Goal: Check status: Check status

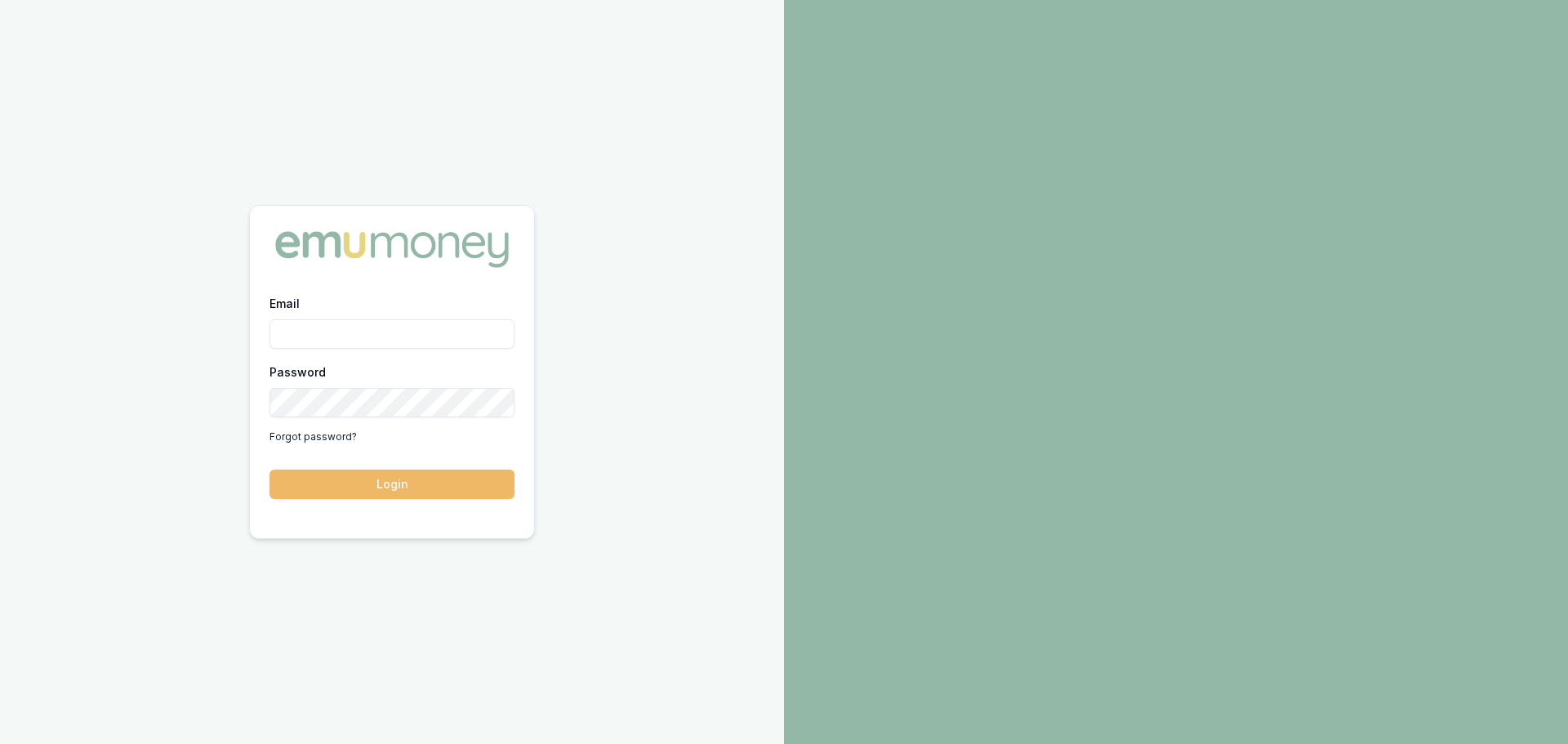
type input "[PERSON_NAME][EMAIL_ADDRESS][PERSON_NAME][DOMAIN_NAME]"
click at [433, 496] on button "Login" at bounding box center [392, 484] width 245 height 30
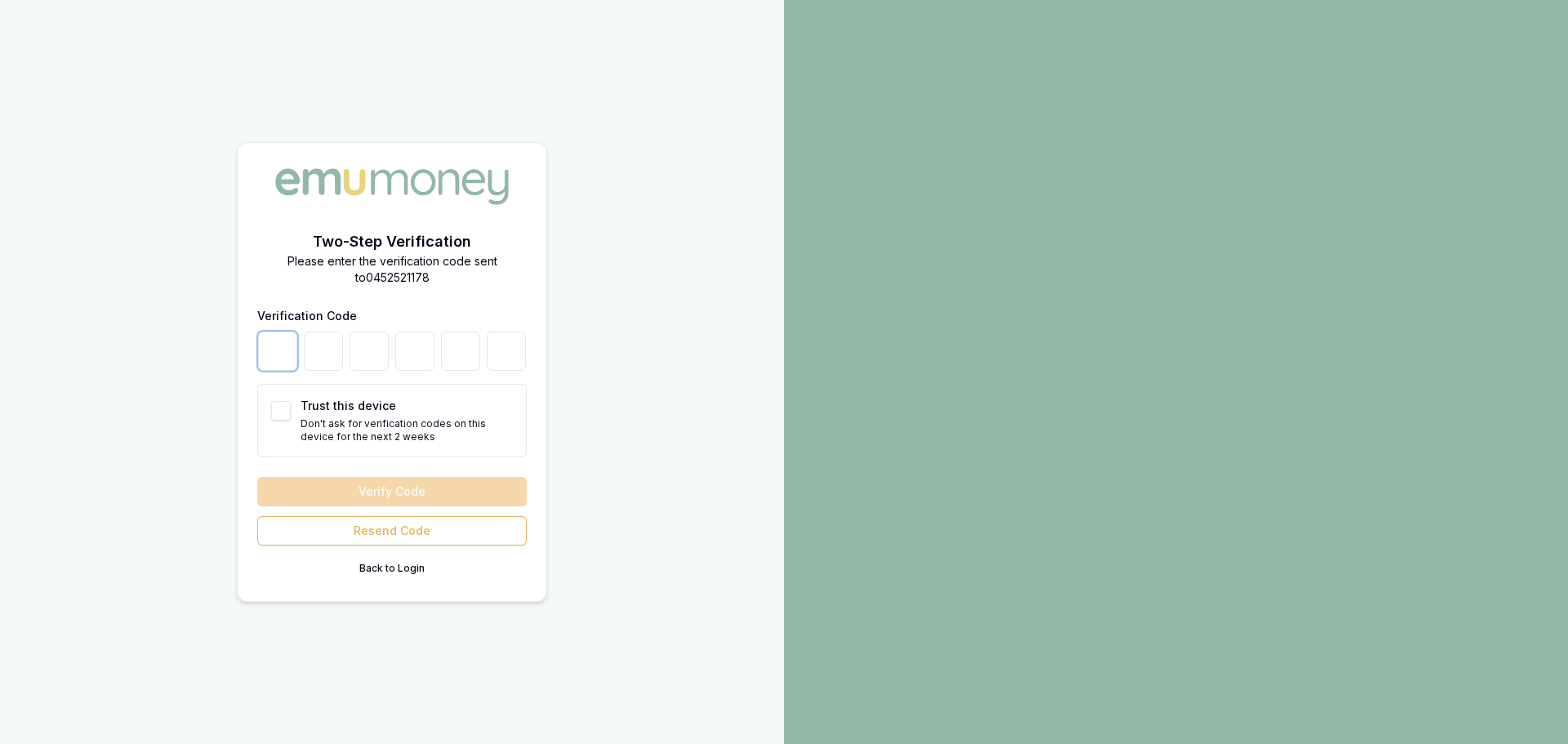
click at [281, 361] on input "number" at bounding box center [277, 350] width 39 height 39
type input "2"
type input "7"
type input "2"
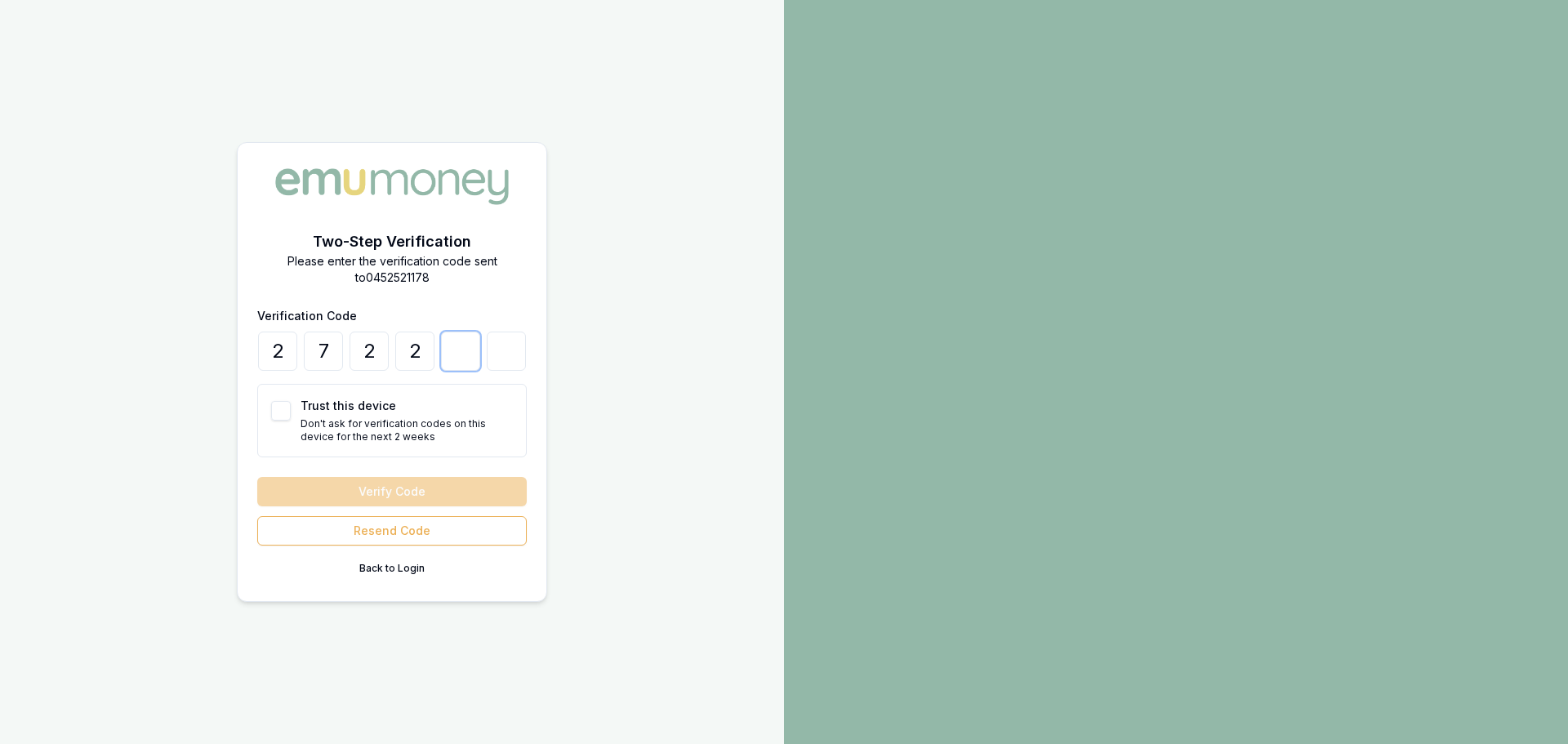
type input "4"
type input "0"
click at [457, 495] on button "Verify Code" at bounding box center [392, 492] width 269 height 30
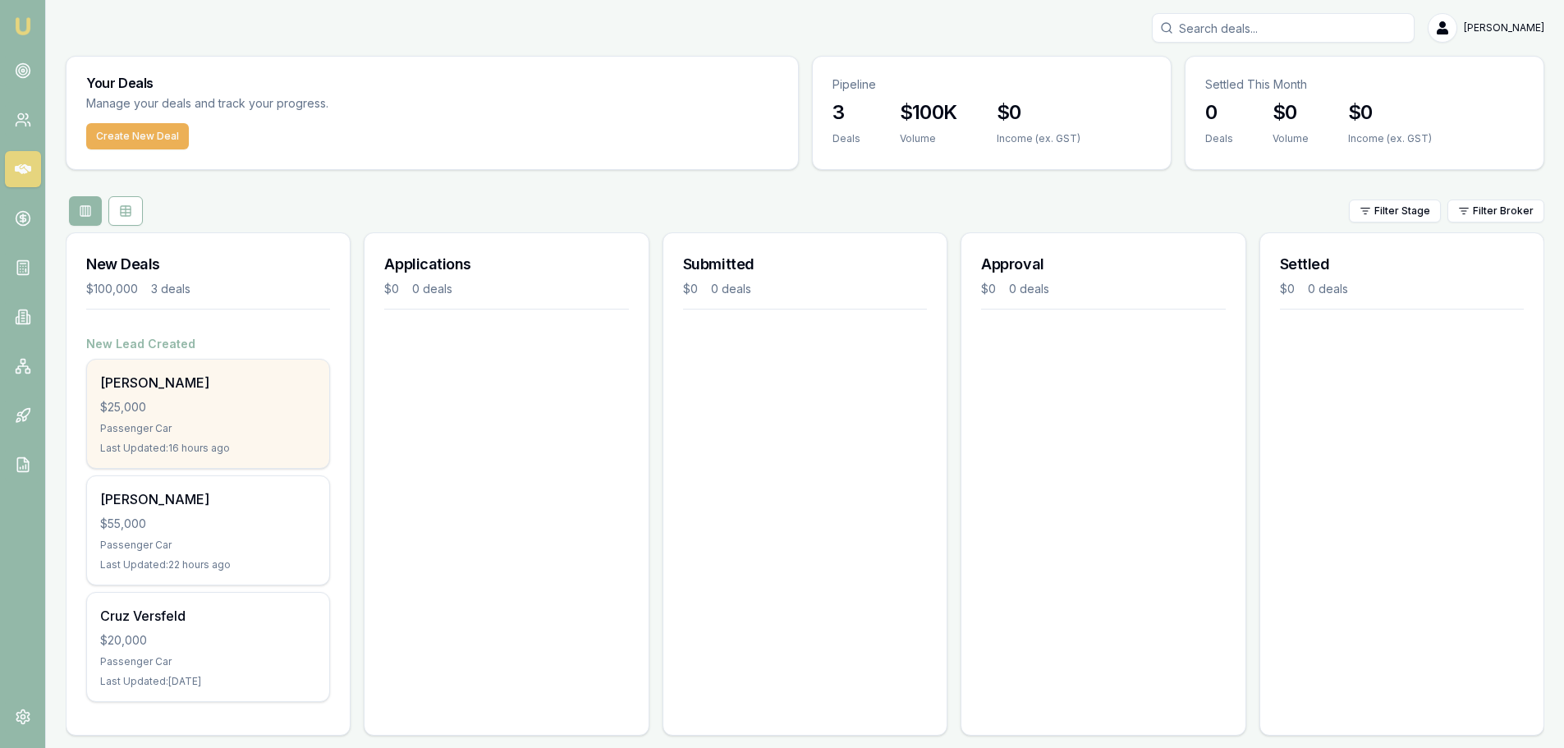
click at [172, 397] on div "[PERSON_NAME] $25,000 Passenger Car Last Updated: 16 hours ago" at bounding box center [208, 414] width 242 height 108
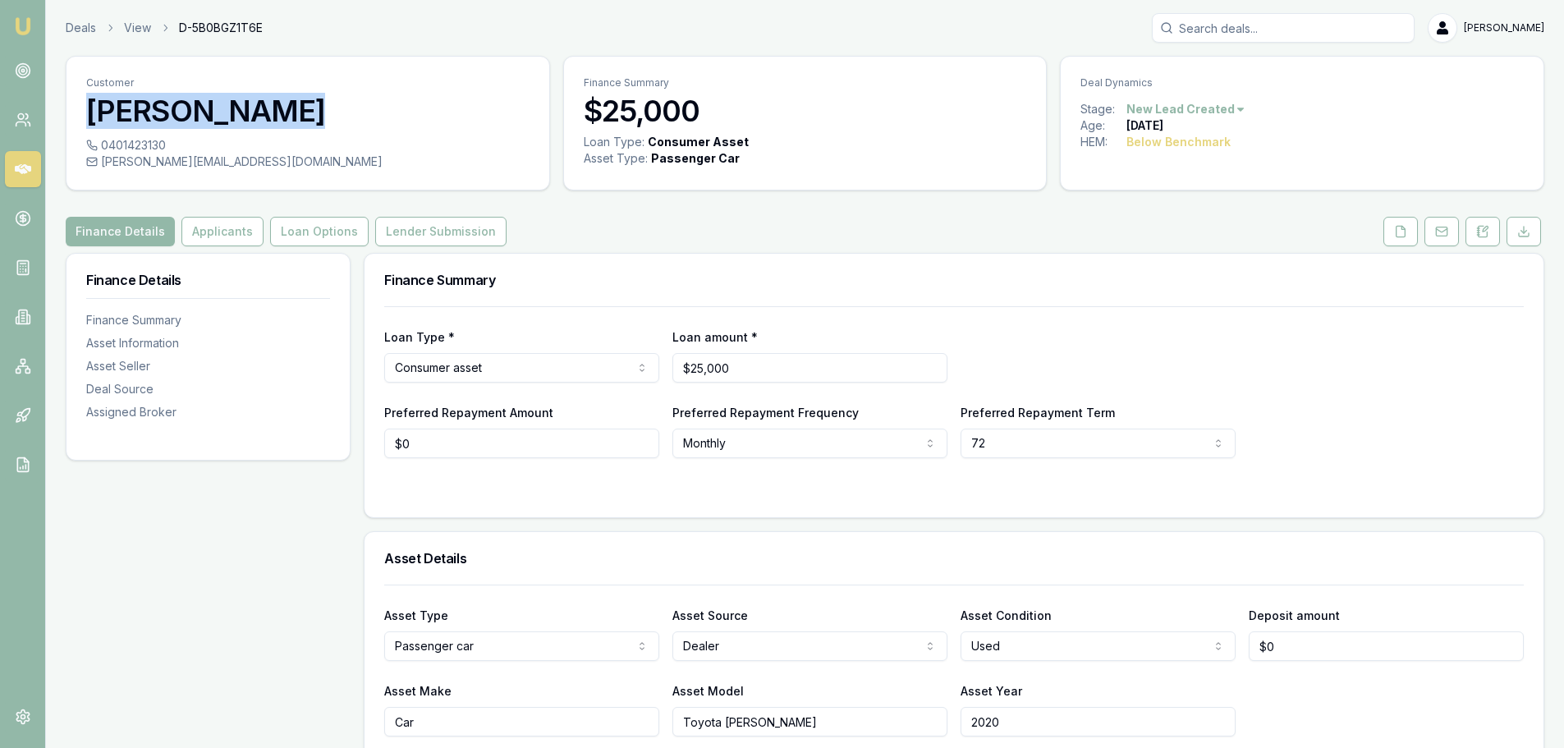
drag, startPoint x: 284, startPoint y: 120, endPoint x: 84, endPoint y: 119, distance: 200.4
click at [84, 119] on div "Customer Henry Pennell" at bounding box center [308, 97] width 483 height 80
copy h3 "[PERSON_NAME]"
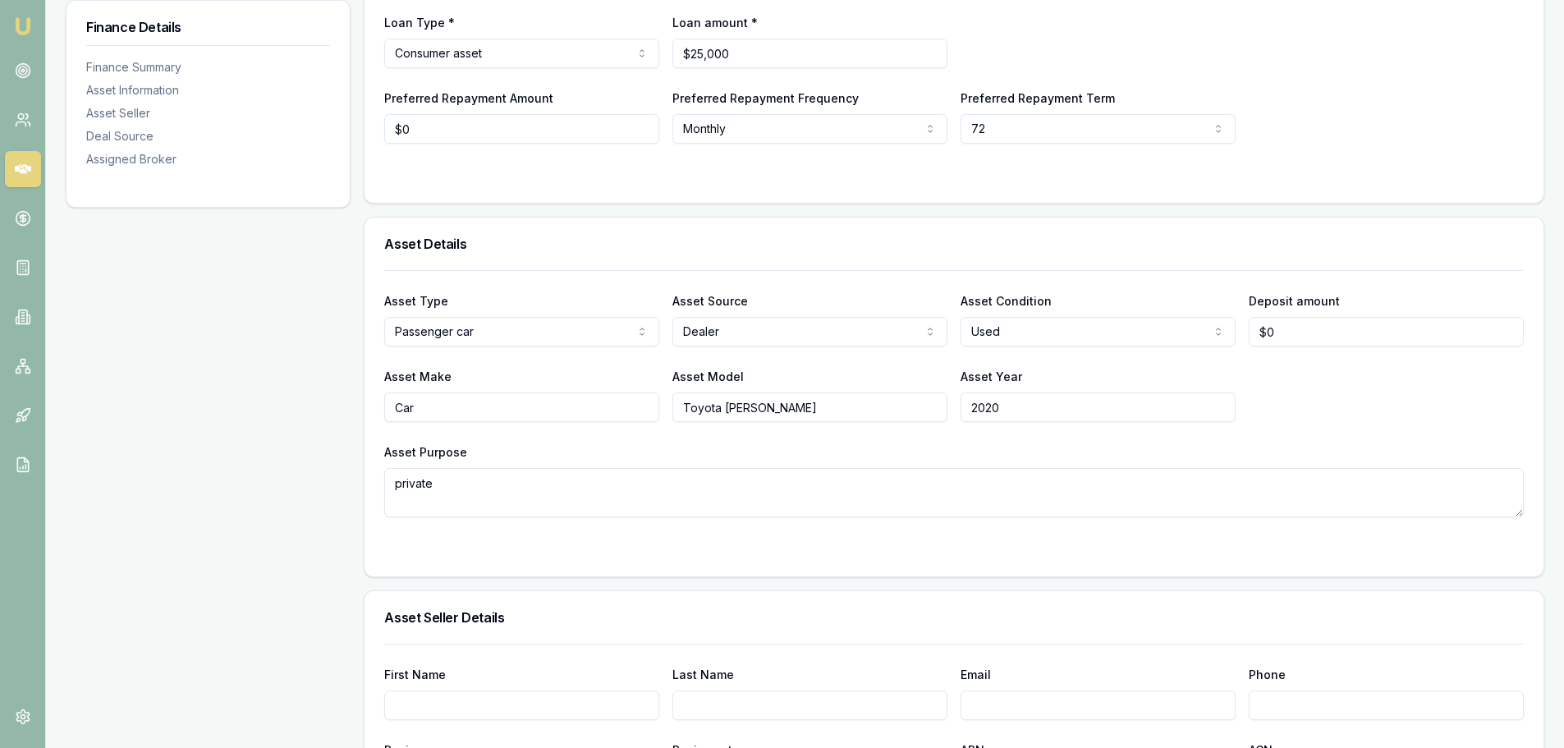
scroll to position [136, 0]
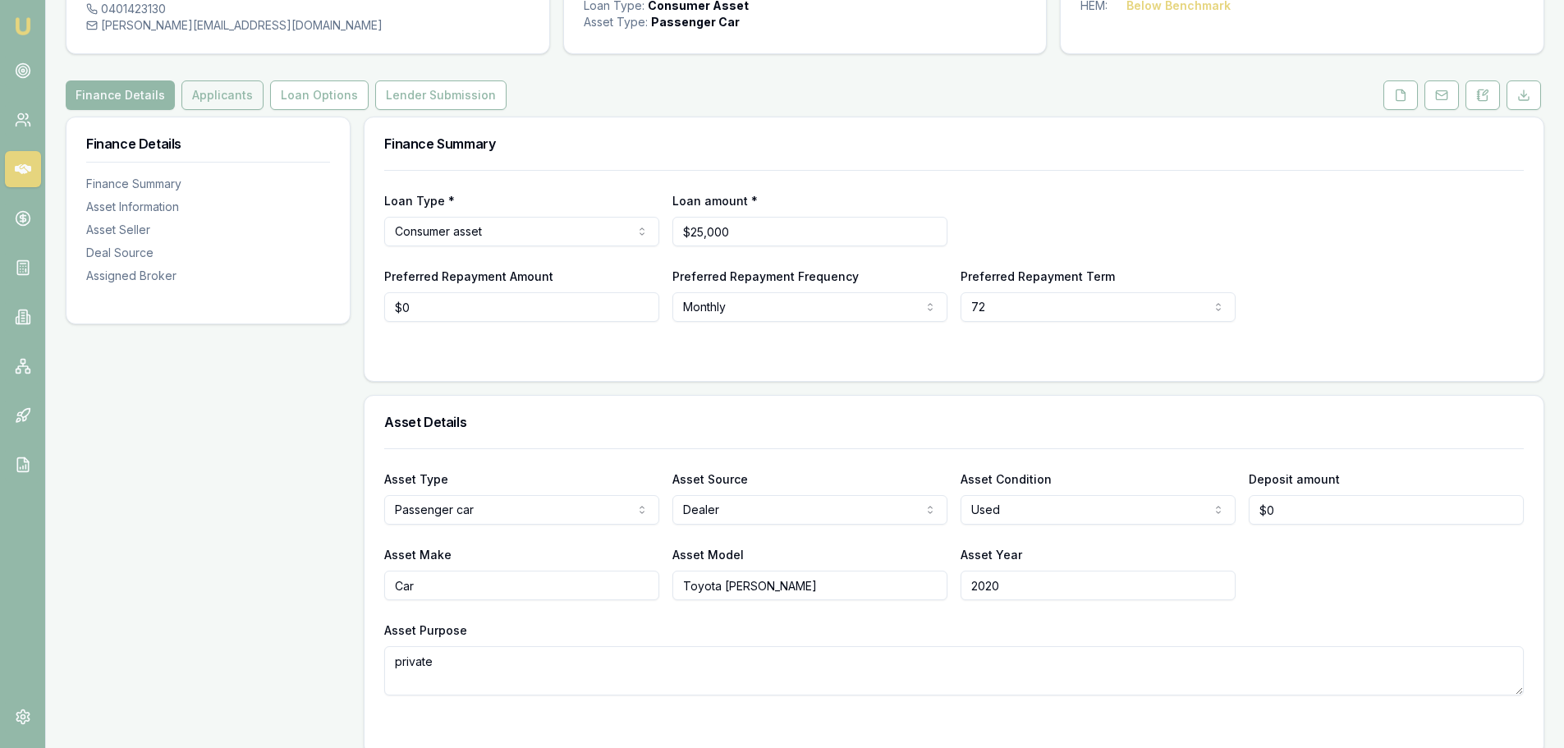
click at [240, 94] on button "Applicants" at bounding box center [222, 95] width 82 height 30
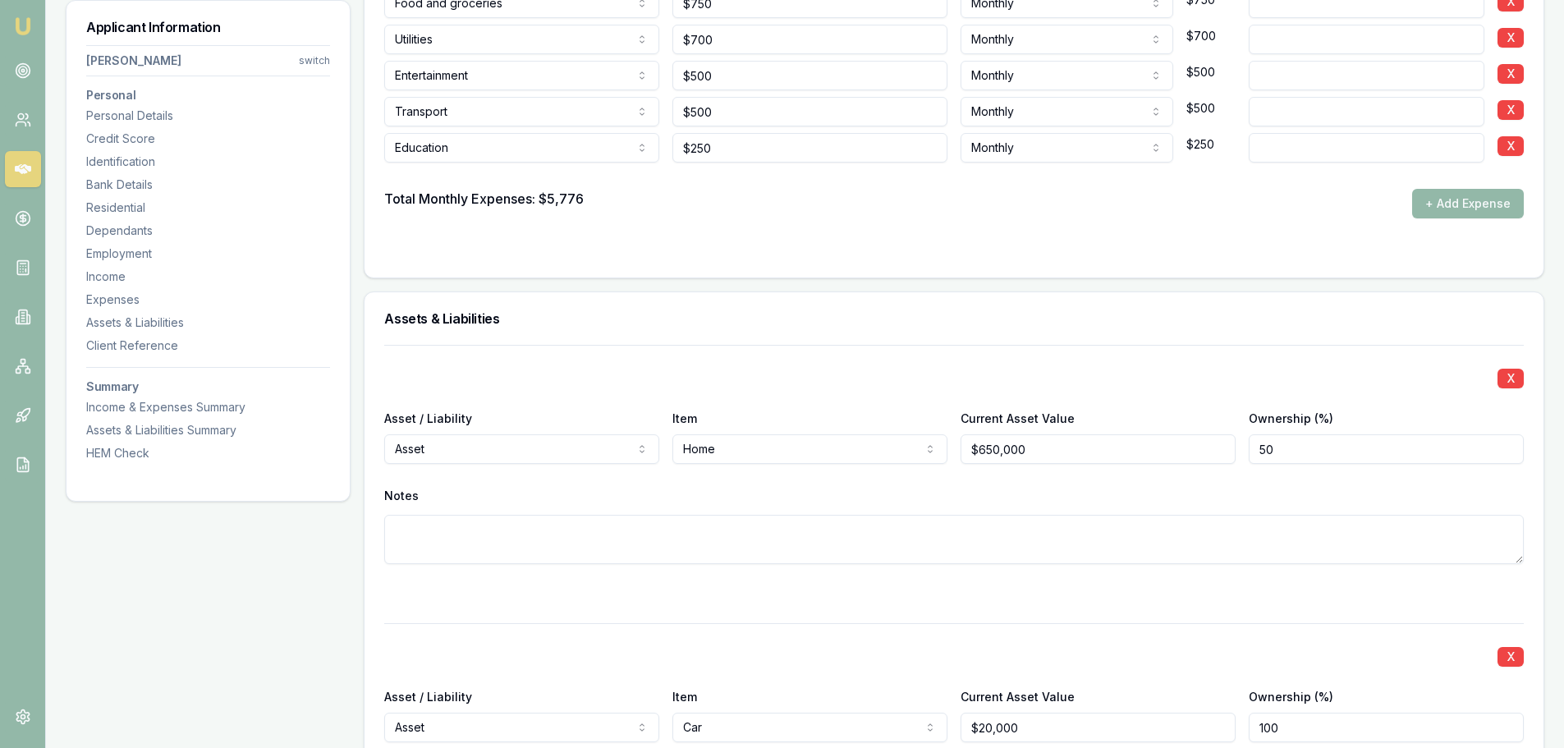
scroll to position [3121, 0]
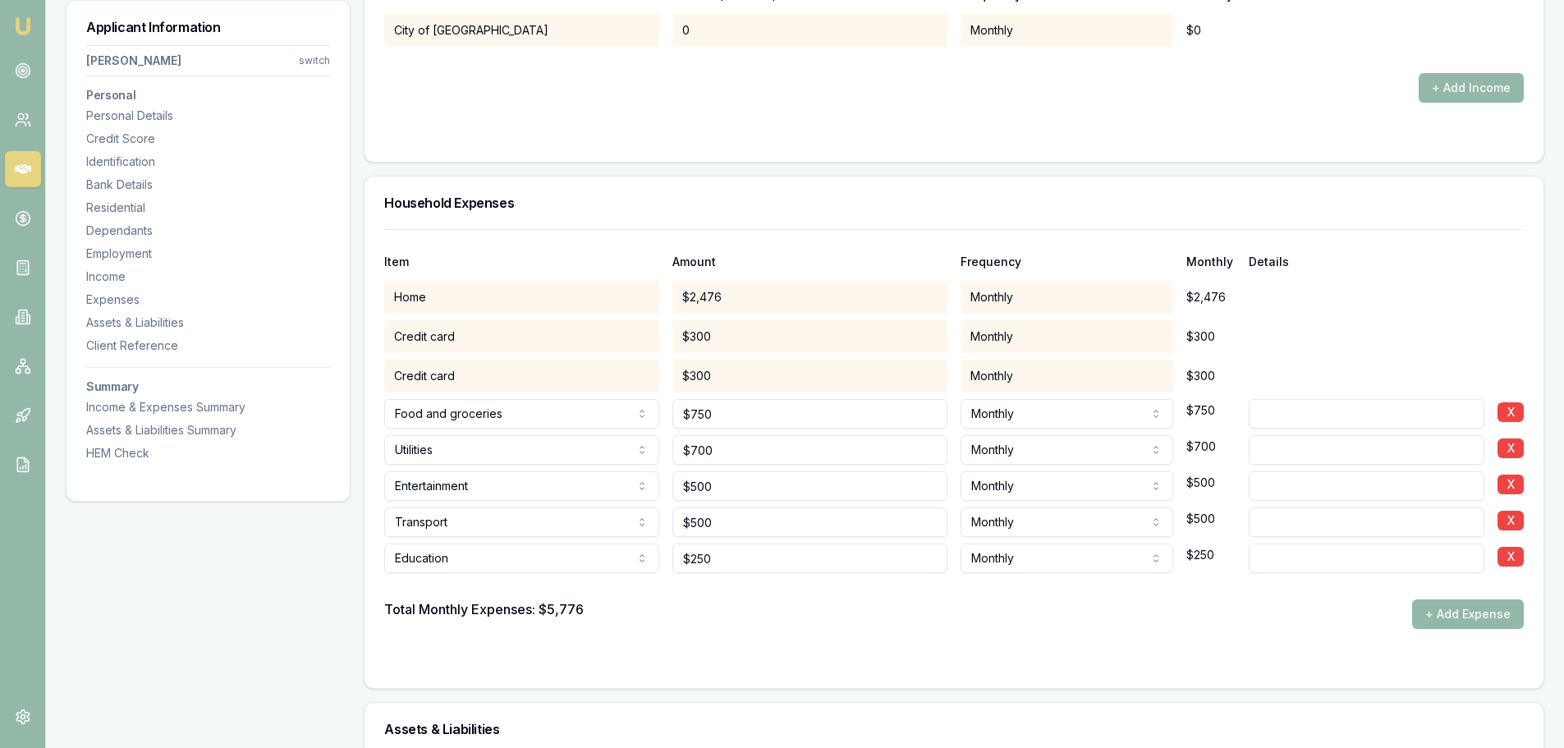
click at [669, 241] on div "Item Amount Frequency Monthly Details" at bounding box center [954, 252] width 1140 height 44
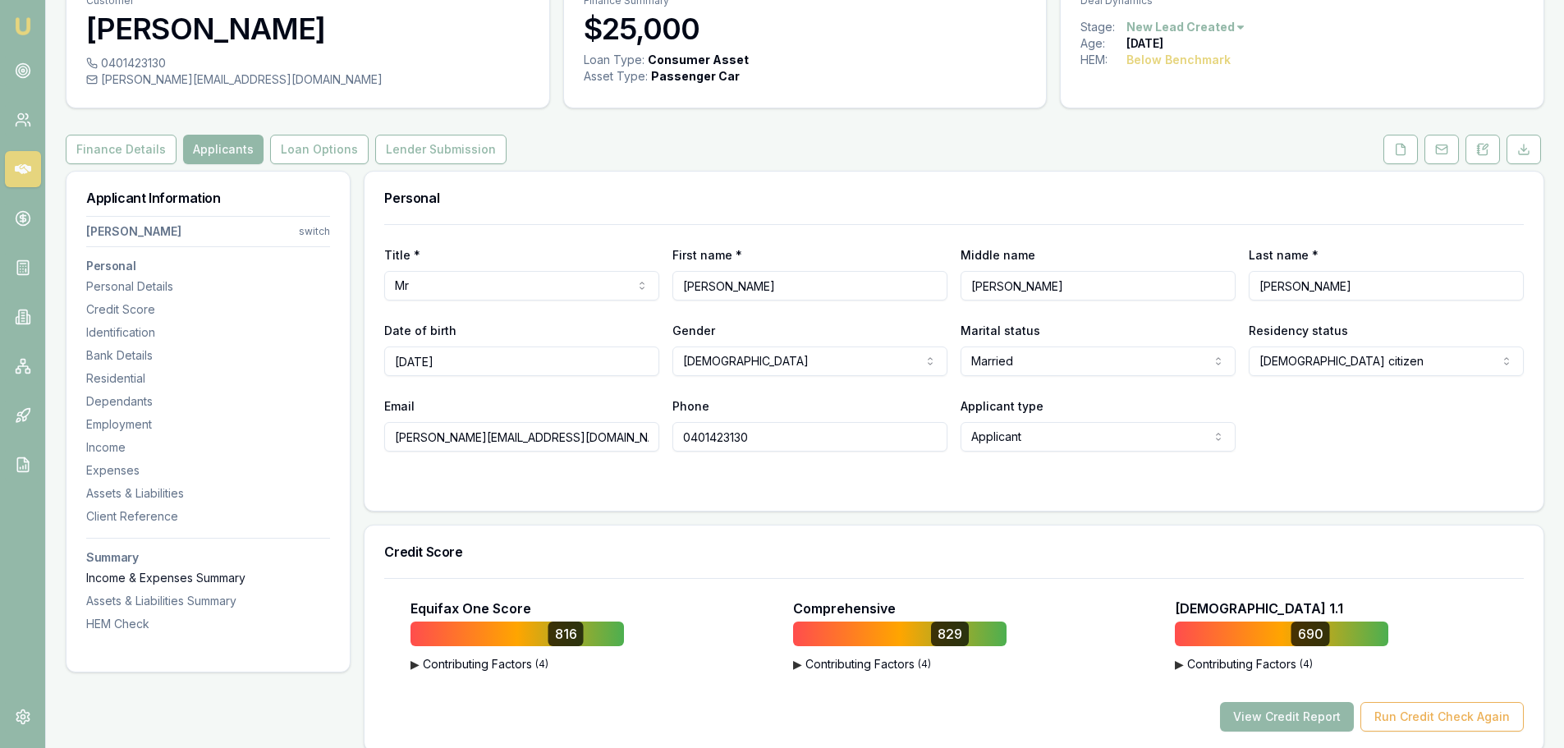
scroll to position [0, 0]
